Goal: Information Seeking & Learning: Check status

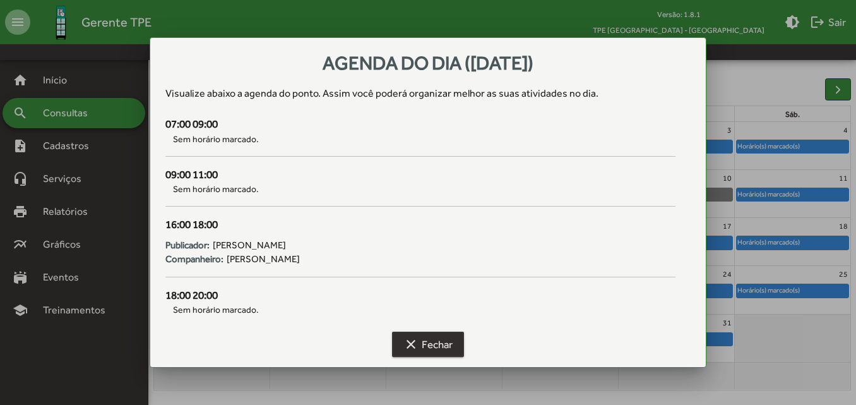
click at [405, 349] on mat-icon "clear" at bounding box center [410, 343] width 15 height 15
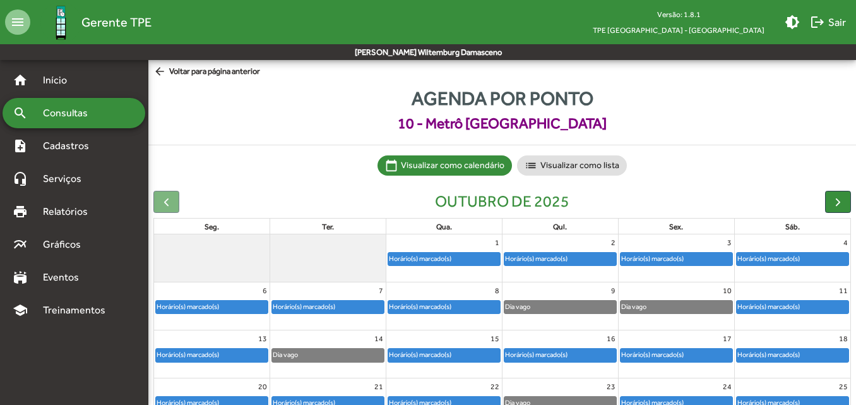
click at [187, 77] on span "arrow_back Voltar para página anterior" at bounding box center [206, 72] width 107 height 14
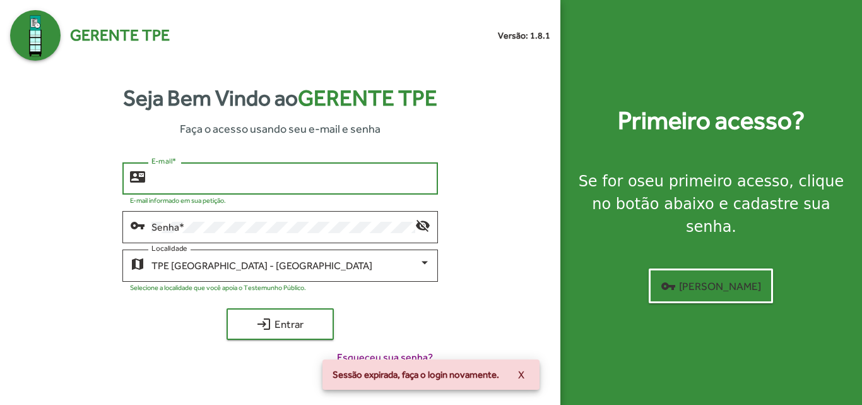
click at [196, 183] on input "E-mail *" at bounding box center [290, 178] width 278 height 11
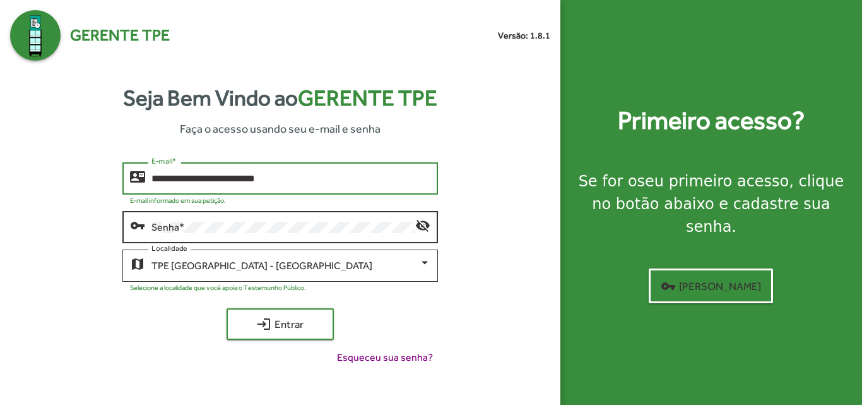
type input "**********"
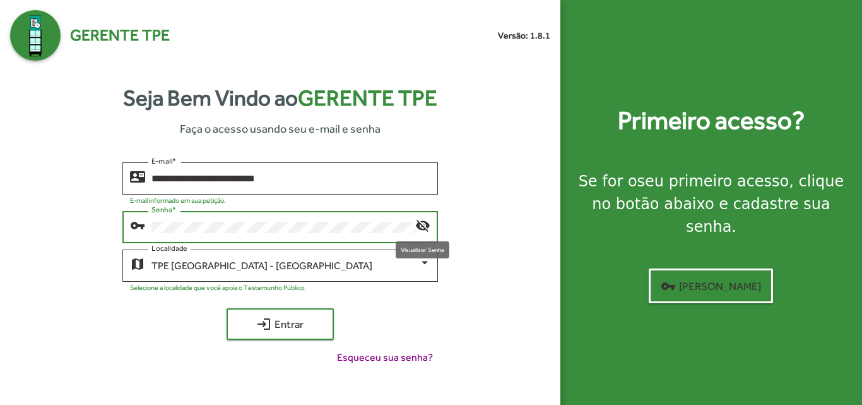
click at [419, 228] on mat-icon "visibility_off" at bounding box center [422, 224] width 15 height 15
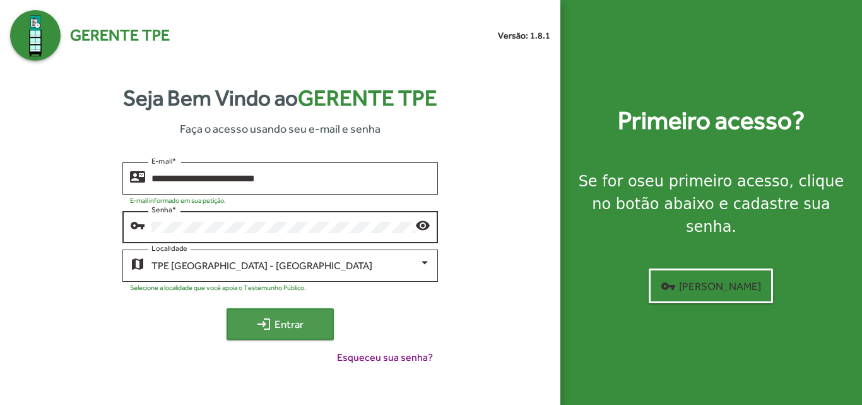
click at [283, 331] on span "login Entrar" at bounding box center [280, 323] width 85 height 23
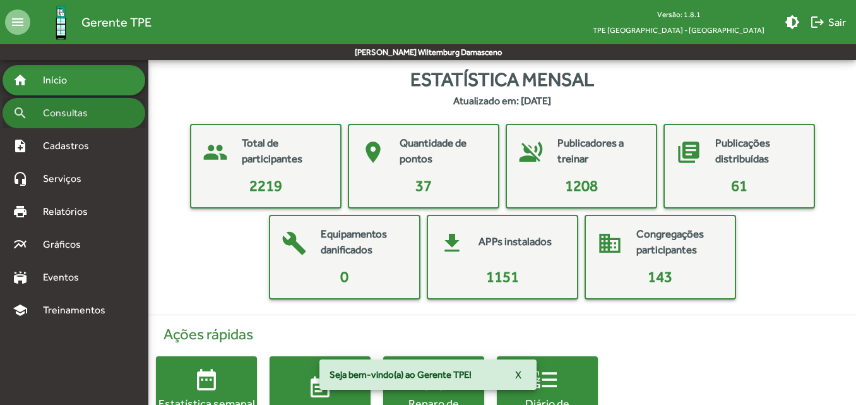
click at [67, 114] on span "Consultas" at bounding box center [69, 112] width 69 height 15
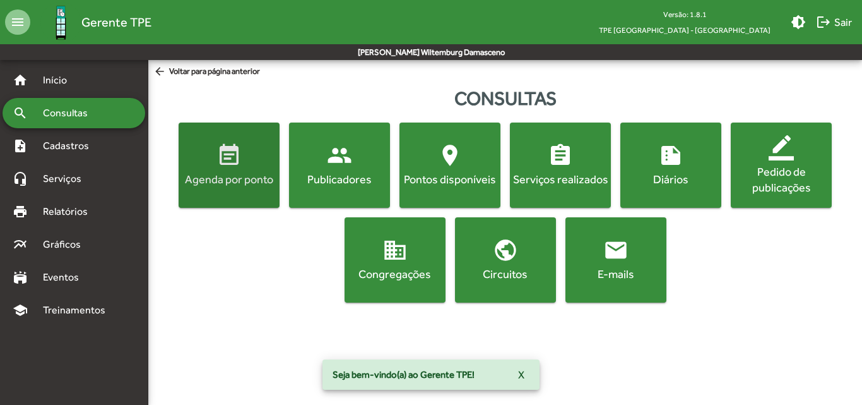
click at [225, 185] on div "Agenda por ponto" at bounding box center [229, 179] width 96 height 16
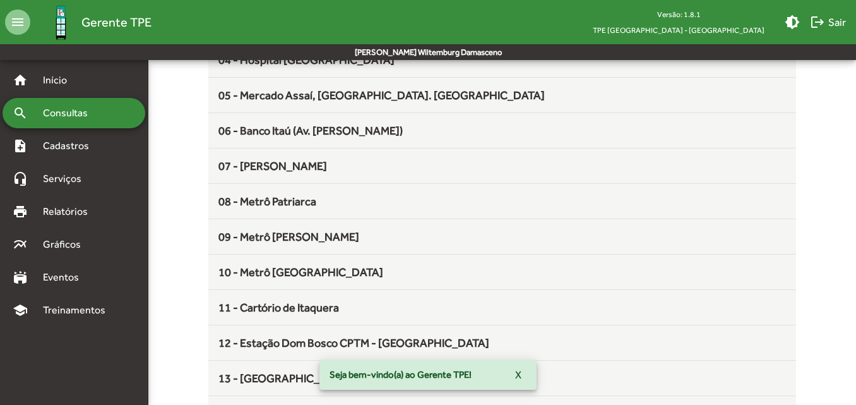
scroll to position [258, 0]
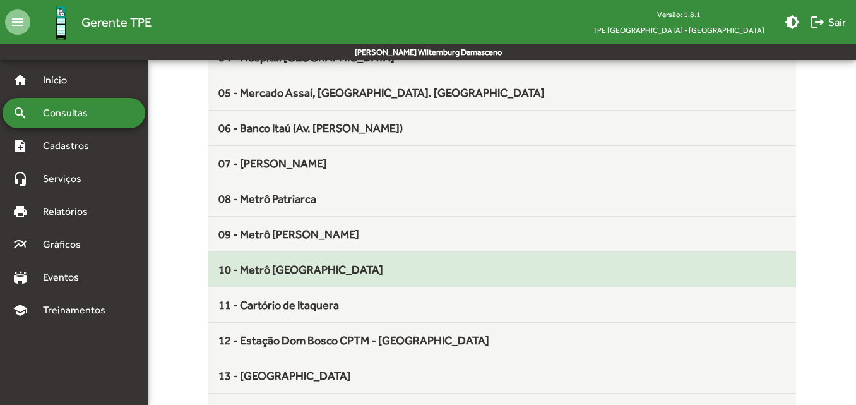
click at [257, 275] on span "10 - Metrô [GEOGRAPHIC_DATA]" at bounding box center [300, 269] width 165 height 13
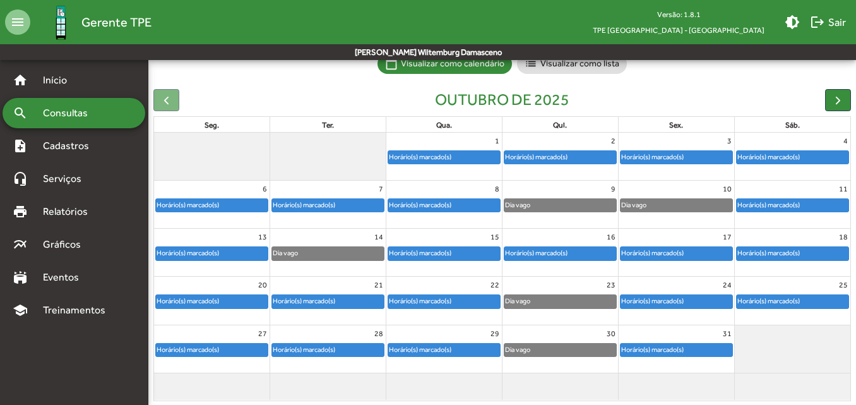
scroll to position [103, 0]
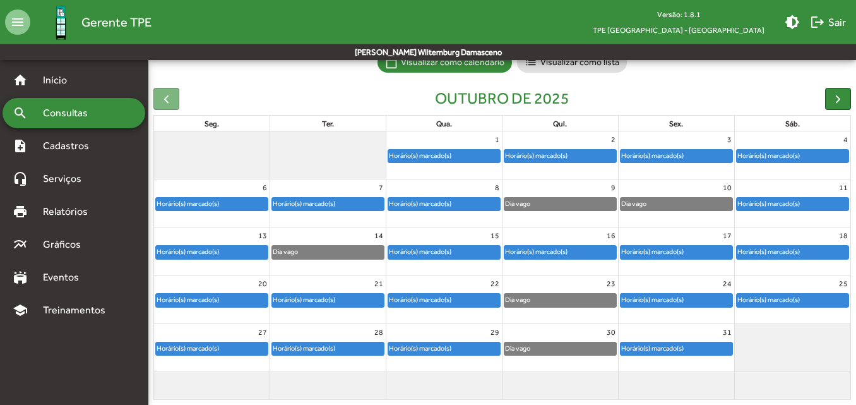
click at [240, 145] on div at bounding box center [211, 142] width 115 height 20
click at [56, 127] on div "search Consultas" at bounding box center [74, 113] width 143 height 30
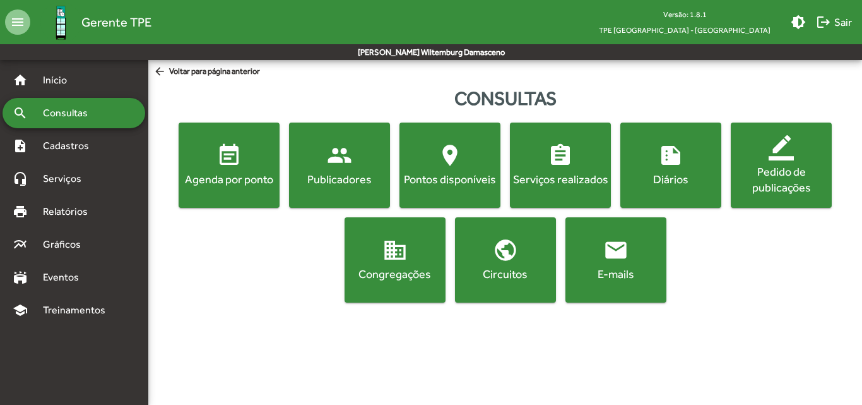
click at [252, 199] on button "event_note Agenda por ponto" at bounding box center [229, 164] width 101 height 85
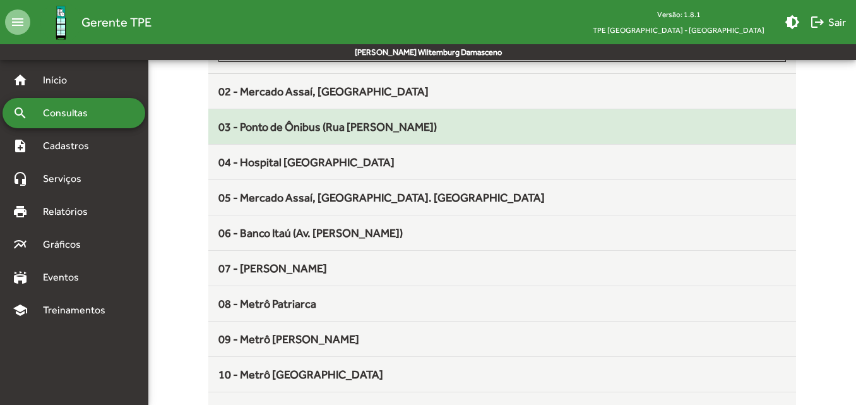
scroll to position [156, 0]
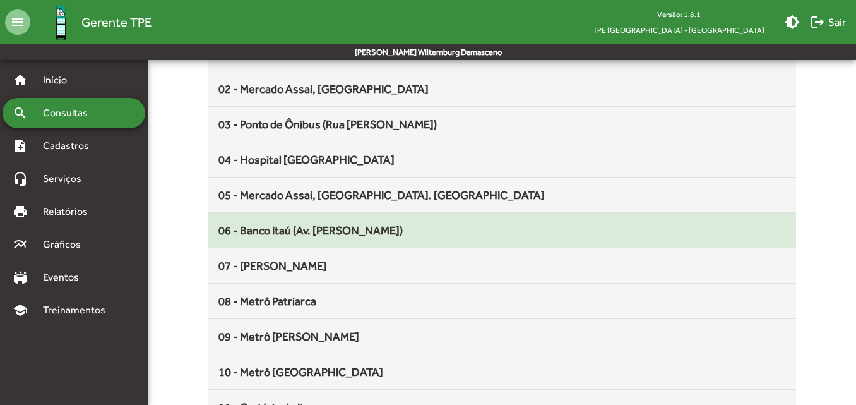
click at [350, 238] on div "06 - Banco Itaú (Av. [PERSON_NAME])" at bounding box center [501, 230] width 567 height 17
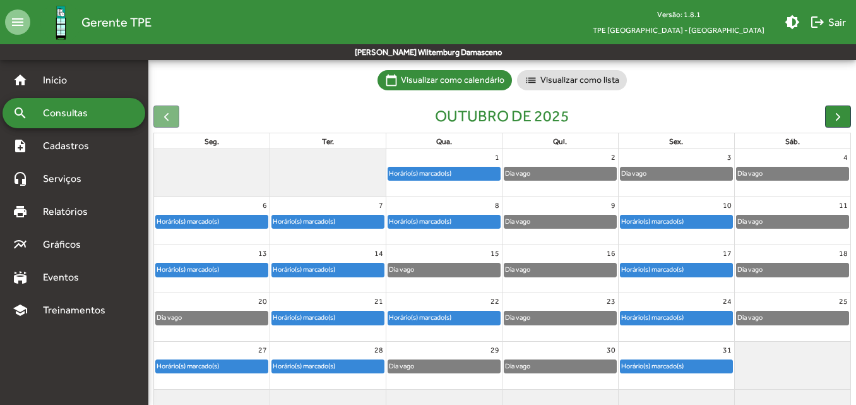
scroll to position [86, 0]
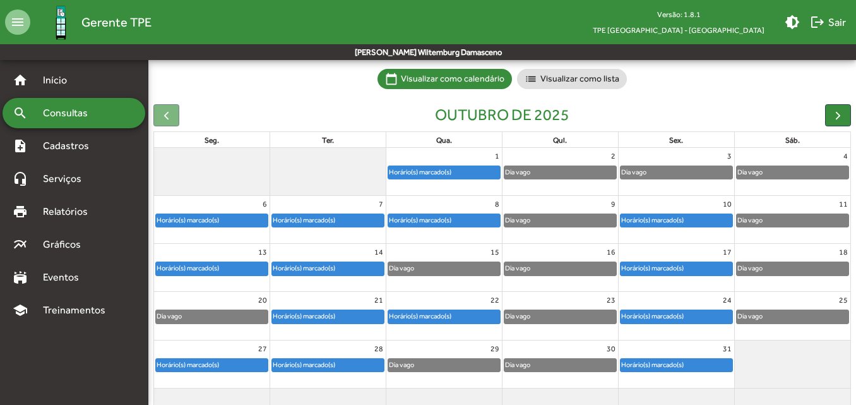
click at [437, 235] on div "8 Horário(s) marcado(s)" at bounding box center [443, 219] width 115 height 47
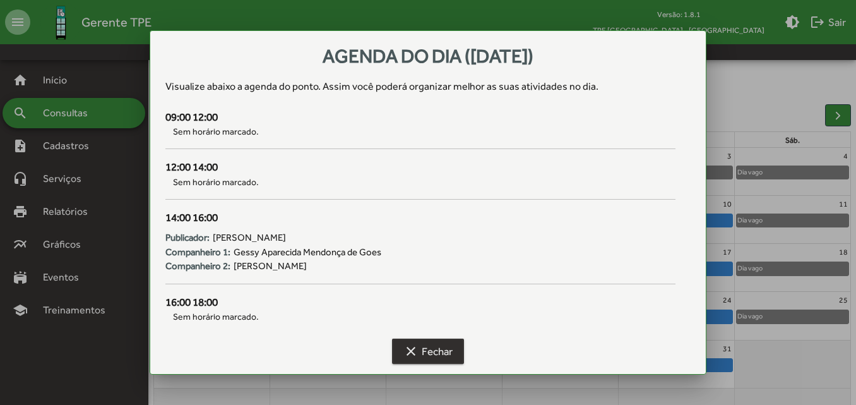
click at [410, 356] on mat-icon "clear" at bounding box center [410, 350] width 15 height 15
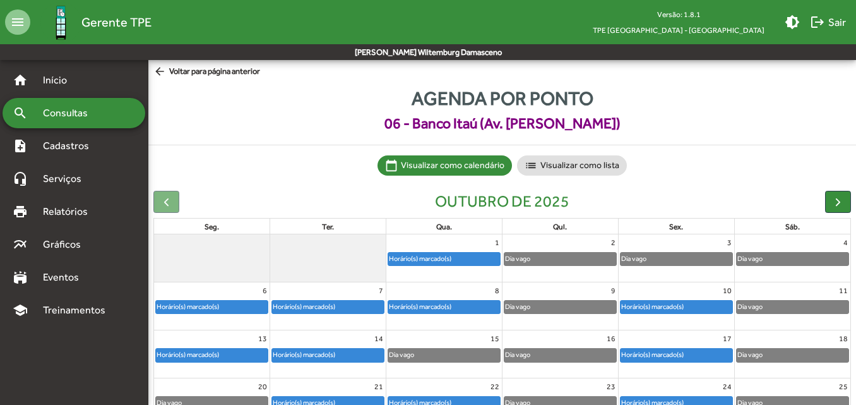
scroll to position [86, 0]
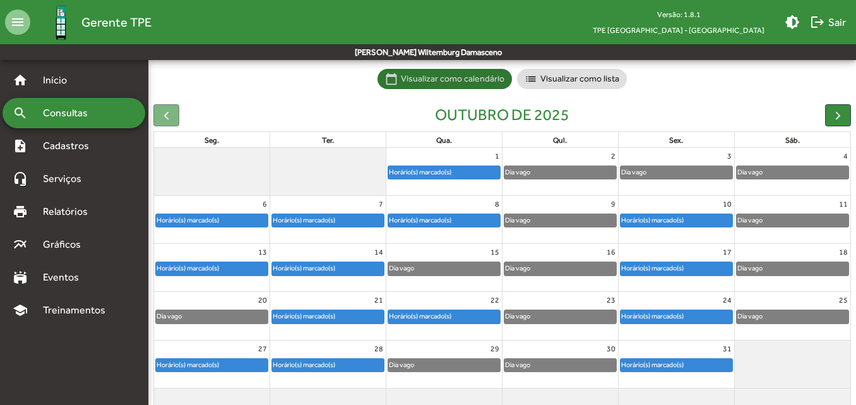
click at [698, 83] on mat-chip-list "calendar_today Visualizar como calendário list Visualizar como lista" at bounding box center [501, 79] width 707 height 20
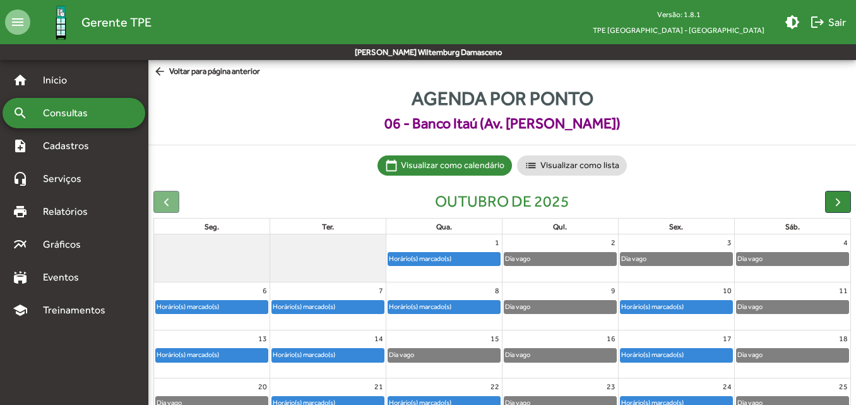
click at [199, 71] on span "arrow_back Voltar para página anterior" at bounding box center [206, 72] width 107 height 14
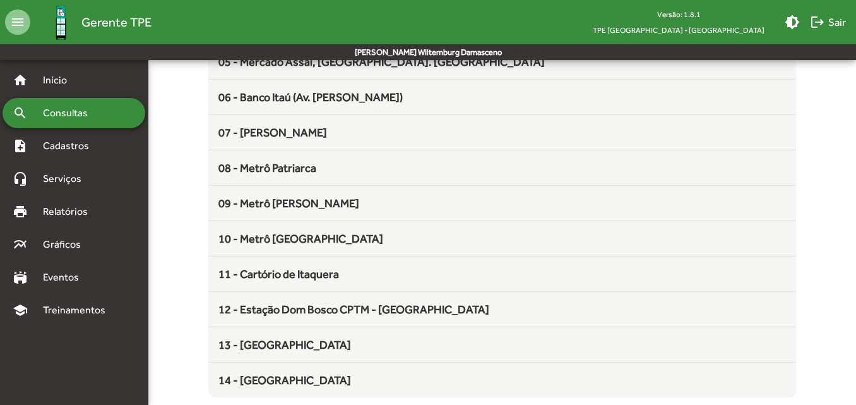
scroll to position [290, 0]
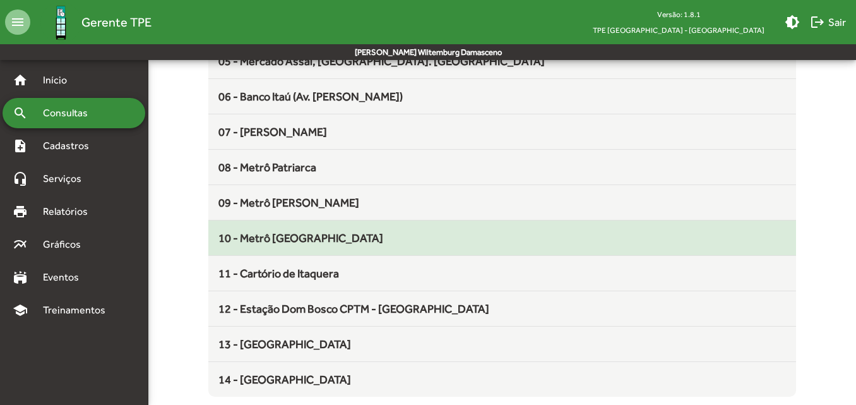
click at [244, 225] on mat-list-item "10 - Metrô [GEOGRAPHIC_DATA]" at bounding box center [501, 237] width 587 height 35
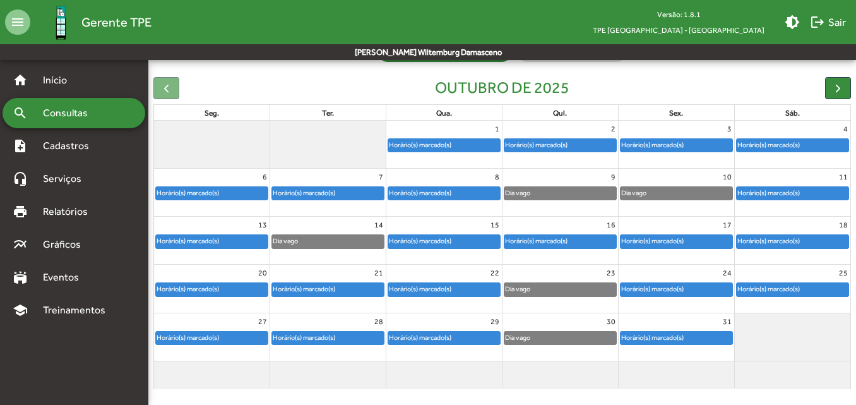
scroll to position [114, 0]
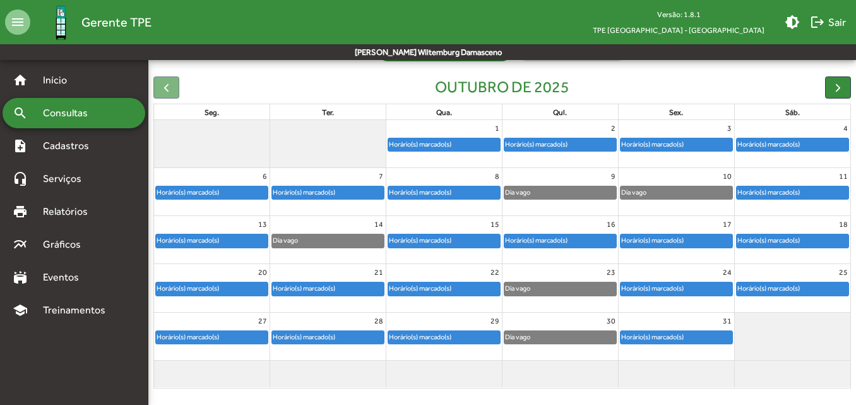
click at [278, 251] on div "Dia vago" at bounding box center [327, 243] width 115 height 20
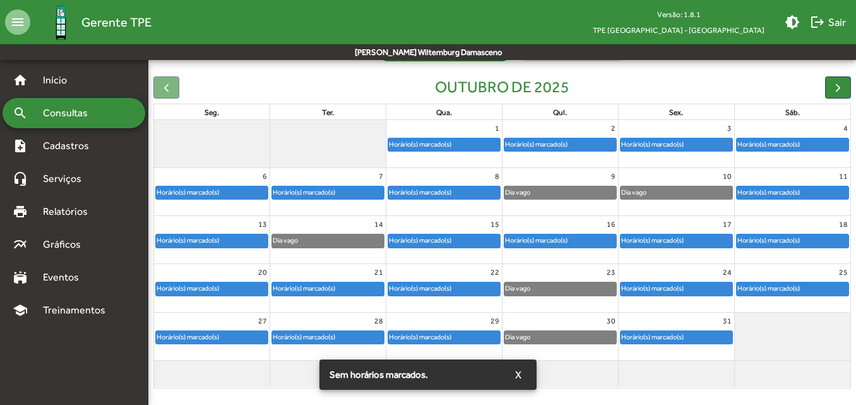
click at [312, 244] on div "Dia vago" at bounding box center [328, 240] width 112 height 13
click at [417, 239] on div "Horário(s) marcado(s)" at bounding box center [420, 240] width 64 height 12
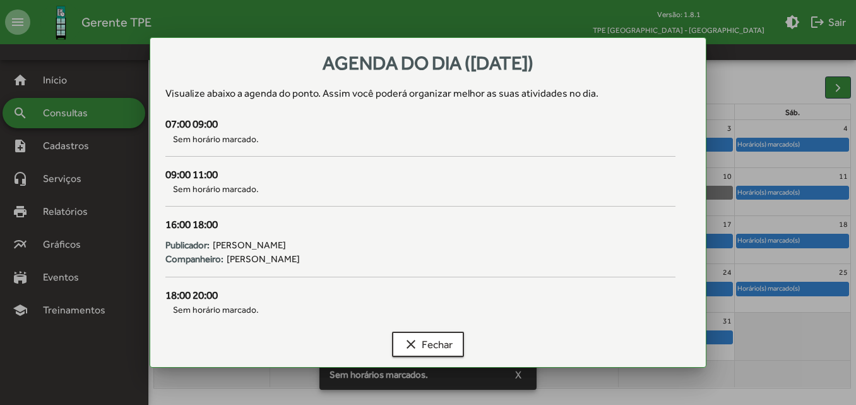
scroll to position [0, 0]
click at [422, 333] on span "clear Fechar" at bounding box center [427, 344] width 49 height 23
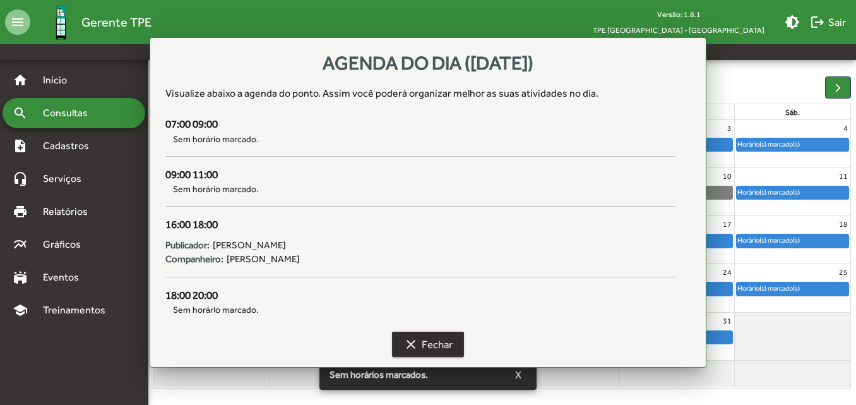
scroll to position [114, 0]
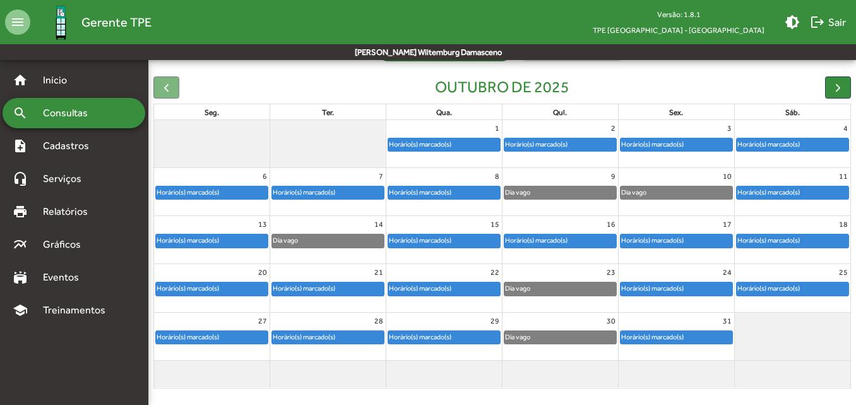
click at [570, 227] on div "16" at bounding box center [559, 224] width 115 height 16
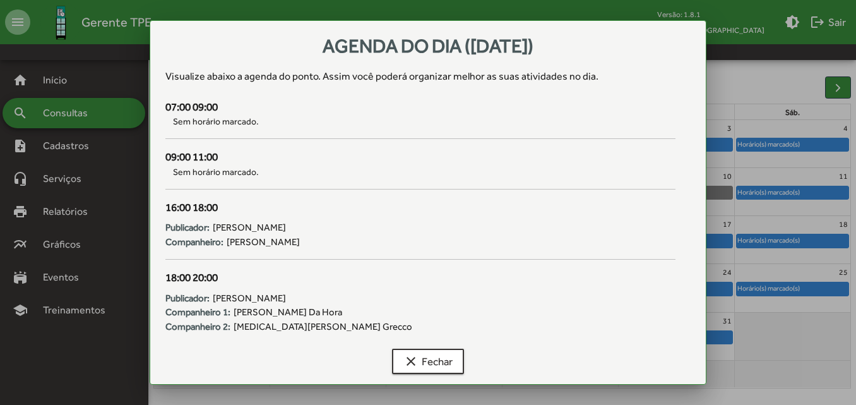
scroll to position [0, 0]
click at [439, 358] on span "clear Fechar" at bounding box center [427, 361] width 49 height 23
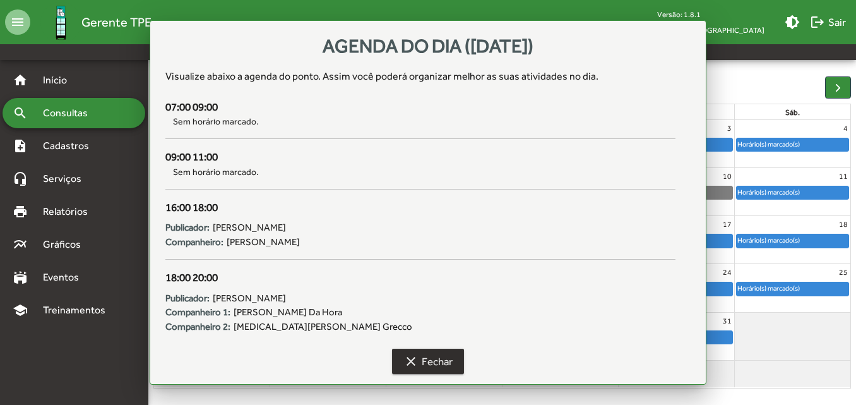
scroll to position [114, 0]
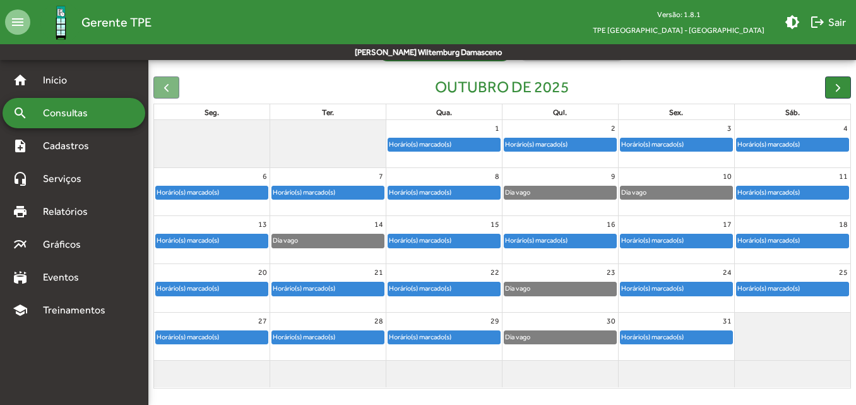
click at [677, 244] on div "Horário(s) marcado(s)" at bounding box center [652, 240] width 64 height 12
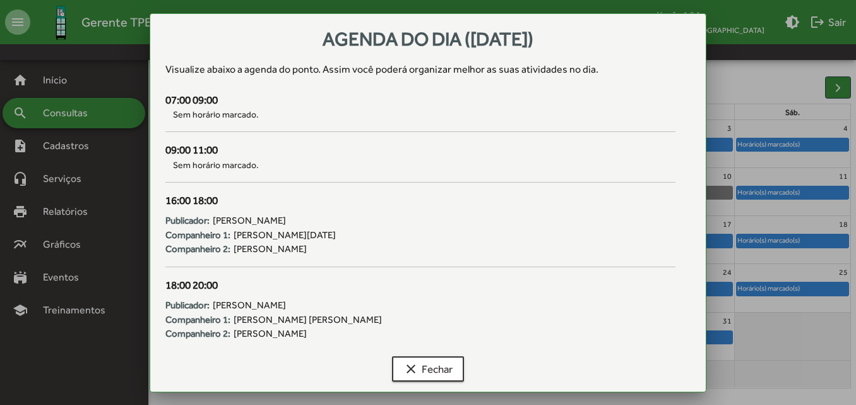
scroll to position [0, 0]
click at [437, 364] on span "clear Fechar" at bounding box center [427, 368] width 49 height 23
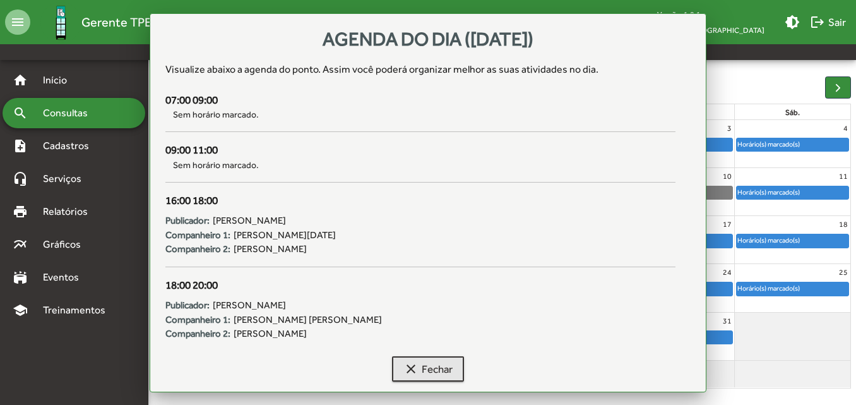
scroll to position [114, 0]
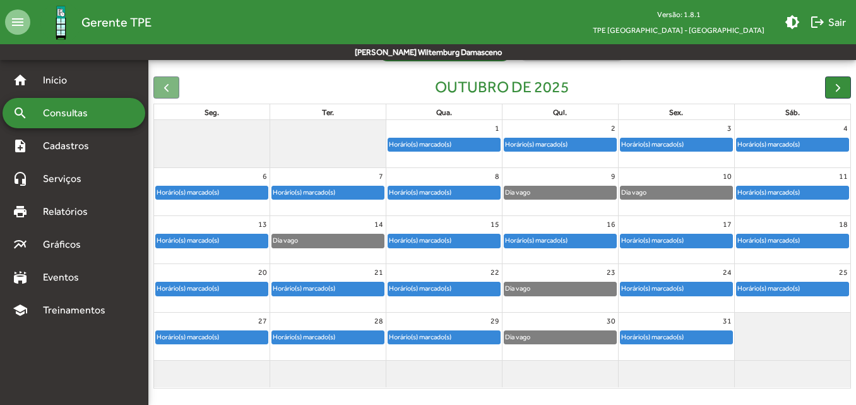
click at [771, 247] on link "Horário(s) marcado(s)" at bounding box center [792, 241] width 113 height 14
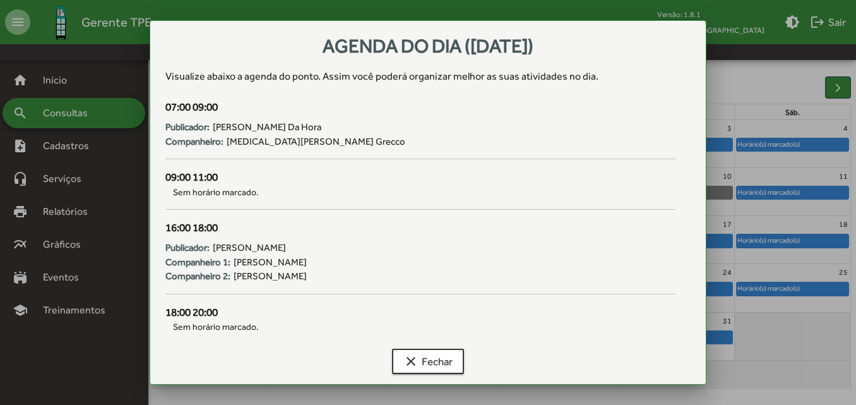
scroll to position [0, 0]
click at [437, 362] on span "clear Fechar" at bounding box center [427, 361] width 49 height 23
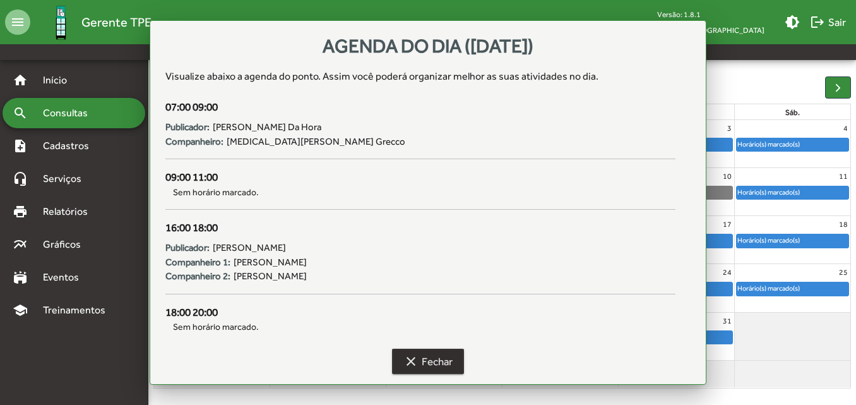
scroll to position [114, 0]
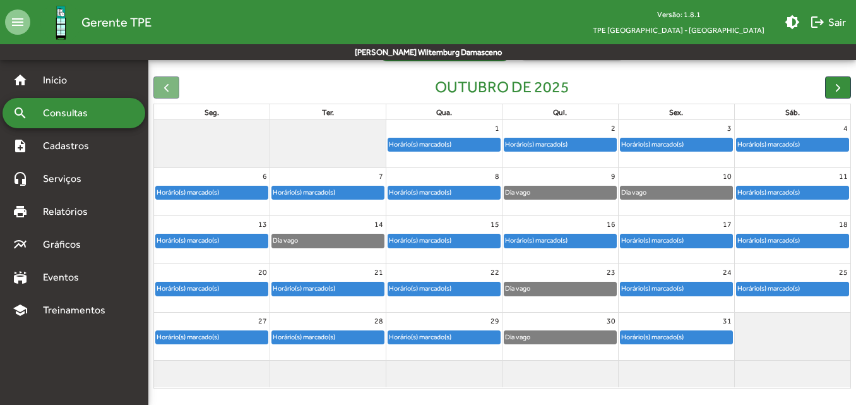
click at [457, 239] on div "Horário(s) marcado(s)" at bounding box center [444, 240] width 112 height 13
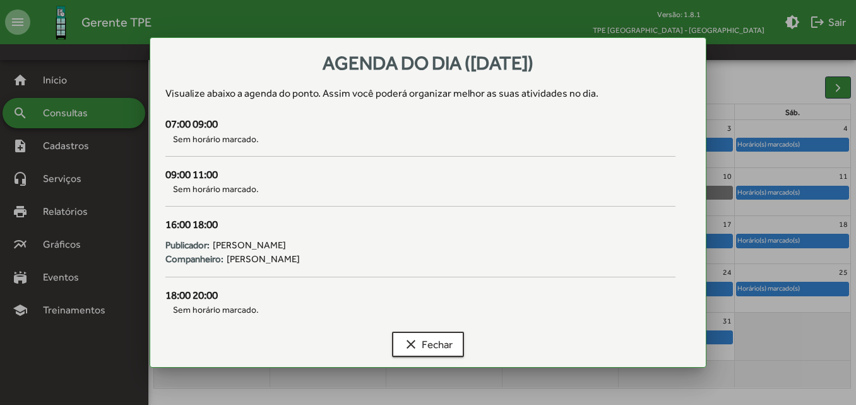
scroll to position [0, 0]
click at [415, 343] on mat-icon "clear" at bounding box center [410, 343] width 15 height 15
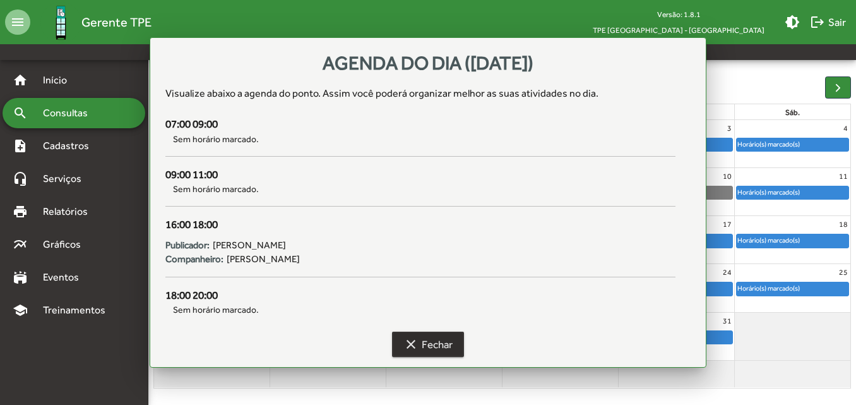
scroll to position [114, 0]
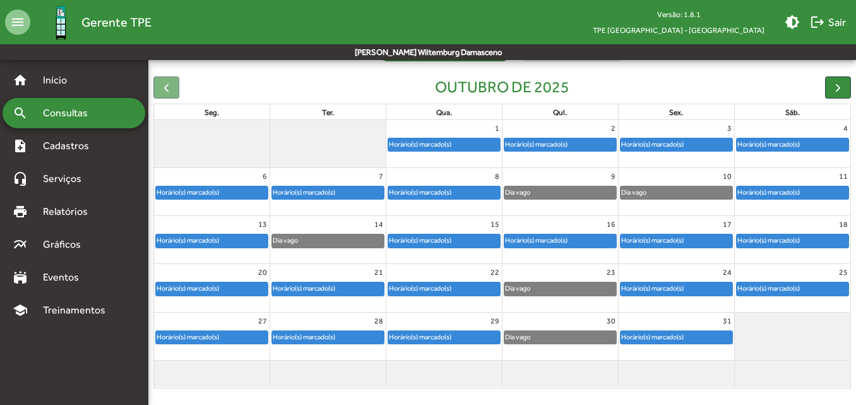
click at [424, 239] on div "Horário(s) marcado(s)" at bounding box center [420, 240] width 64 height 12
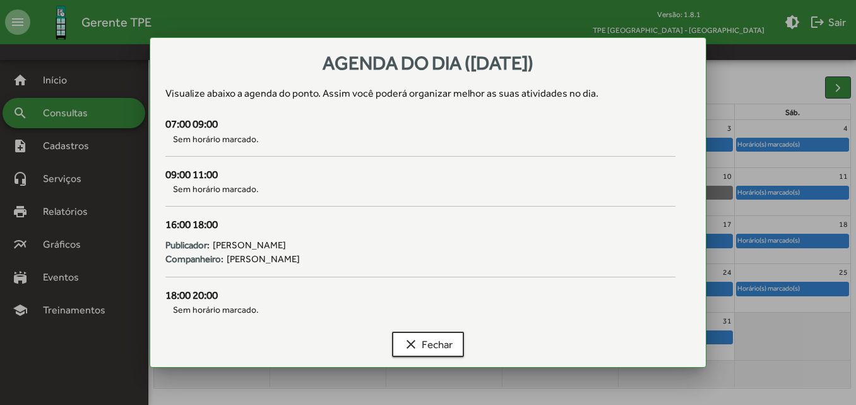
scroll to position [0, 0]
click at [422, 348] on span "clear Fechar" at bounding box center [427, 344] width 49 height 23
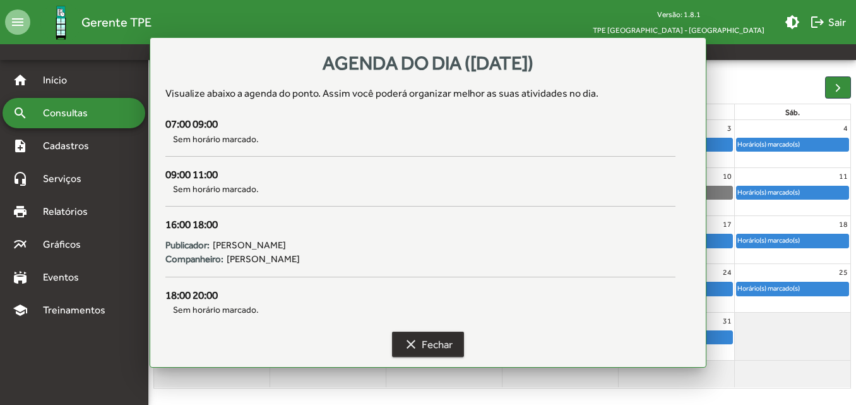
scroll to position [114, 0]
